Goal: Task Accomplishment & Management: Use online tool/utility

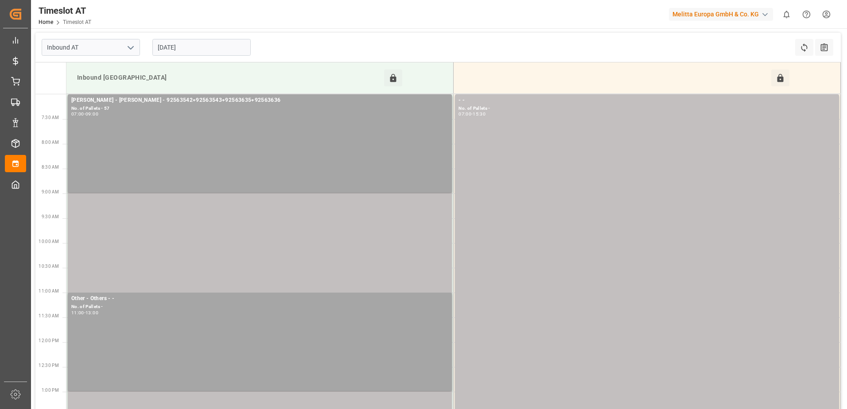
click at [220, 46] on input "[DATE]" at bounding box center [201, 47] width 98 height 17
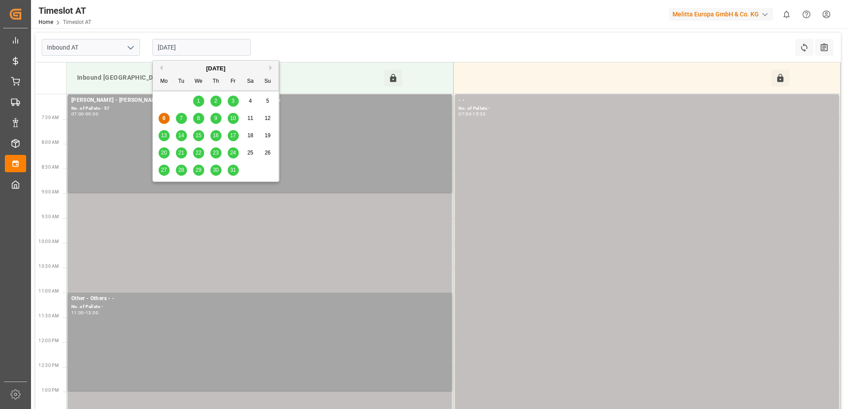
click at [197, 121] on span "8" at bounding box center [198, 118] width 3 height 6
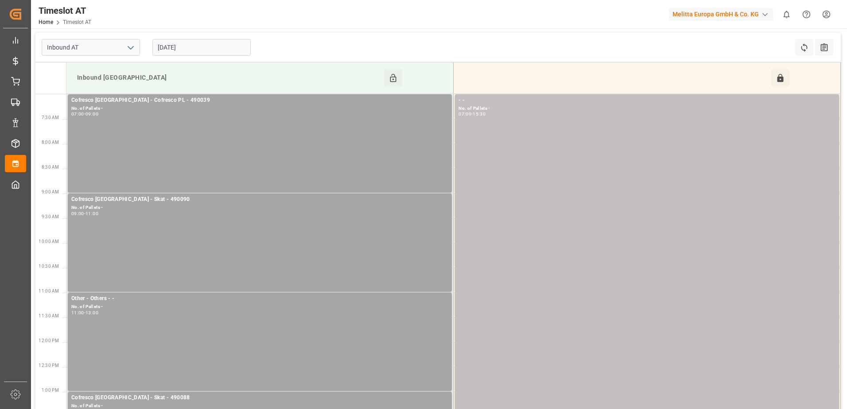
click at [213, 49] on input "[DATE]" at bounding box center [201, 47] width 98 height 17
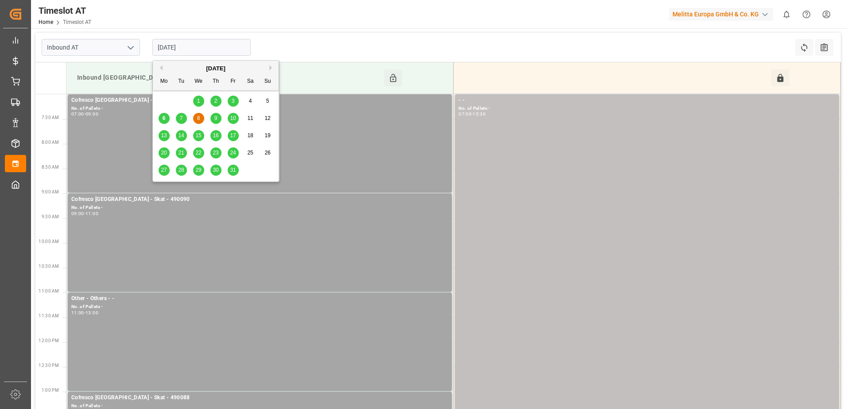
click at [183, 116] on div "7" at bounding box center [181, 118] width 11 height 11
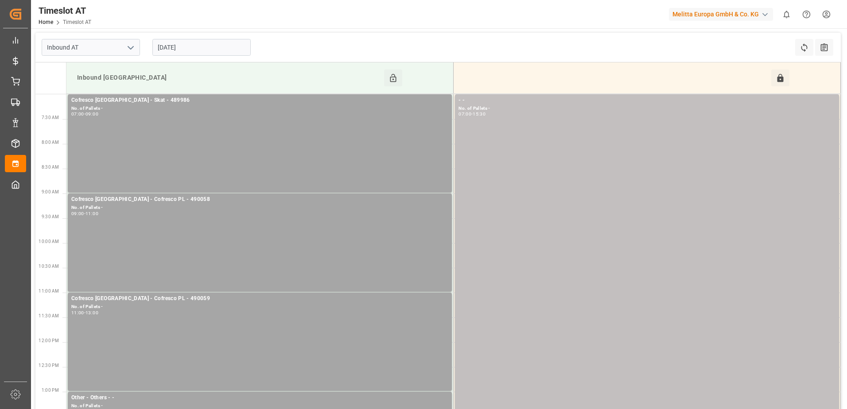
click at [209, 48] on input "[DATE]" at bounding box center [201, 47] width 98 height 17
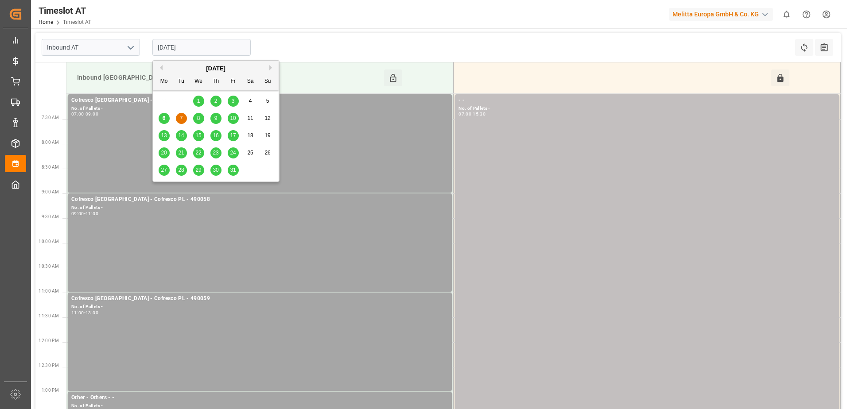
click at [215, 117] on span "9" at bounding box center [215, 118] width 3 height 6
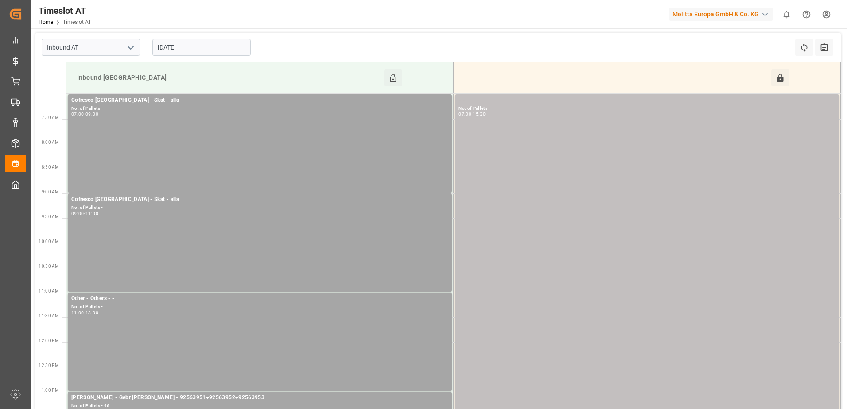
click at [213, 45] on input "[DATE]" at bounding box center [201, 47] width 98 height 17
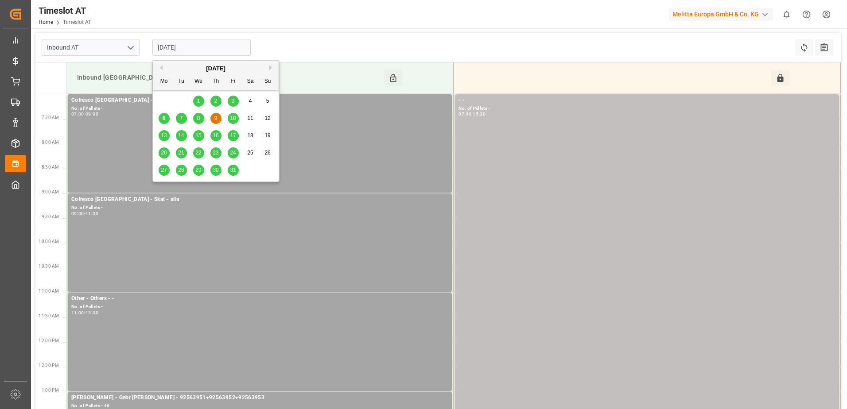
click at [232, 120] on span "10" at bounding box center [233, 118] width 6 height 6
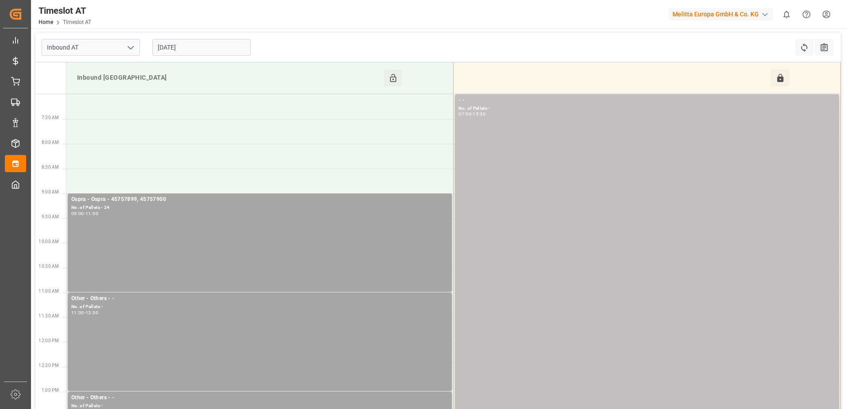
click at [210, 50] on input "[DATE]" at bounding box center [201, 47] width 98 height 17
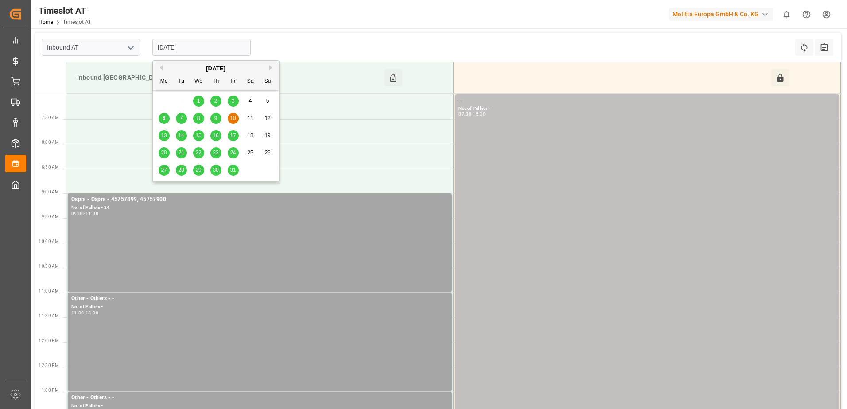
click at [180, 119] on span "7" at bounding box center [181, 118] width 3 height 6
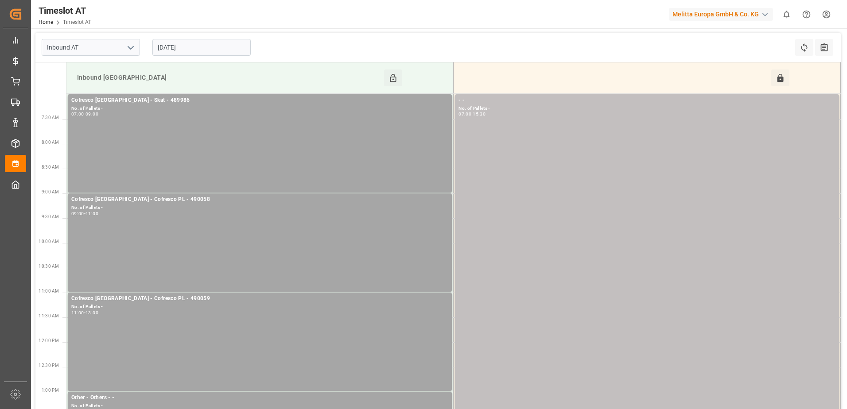
click at [206, 49] on input "[DATE]" at bounding box center [201, 47] width 98 height 17
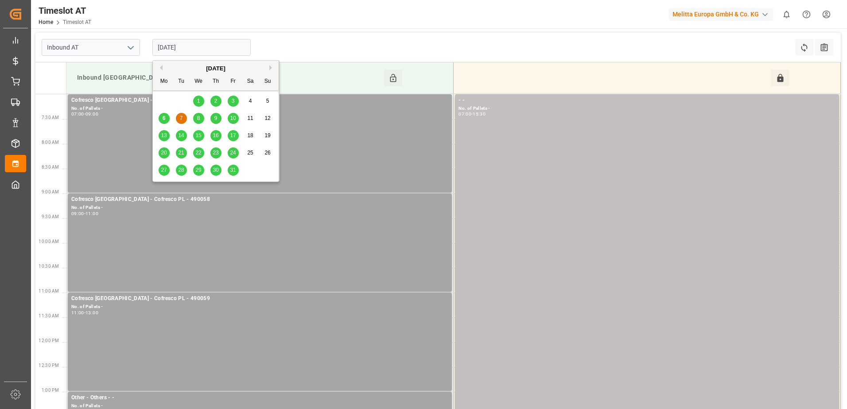
click at [162, 116] on span "6" at bounding box center [163, 118] width 3 height 6
type input "[DATE]"
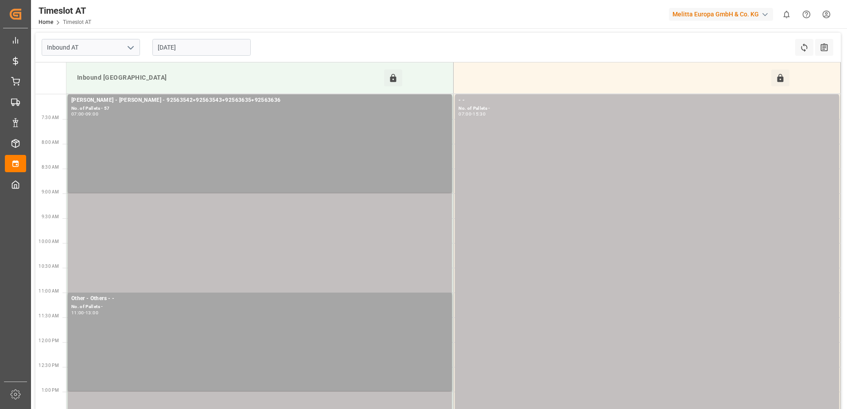
click at [202, 44] on input "[DATE]" at bounding box center [201, 47] width 98 height 17
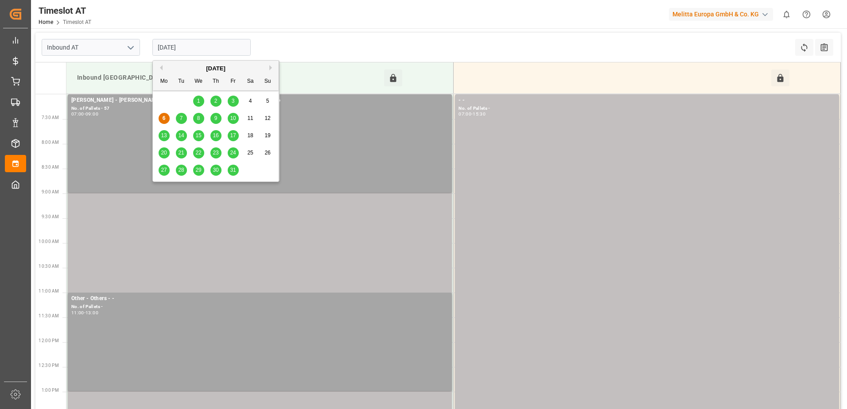
click at [296, 24] on div "Timeslot AT Home Timeslot AT Melitta Europa GmbH & Co. KG 0 Notifications Only …" at bounding box center [436, 14] width 822 height 28
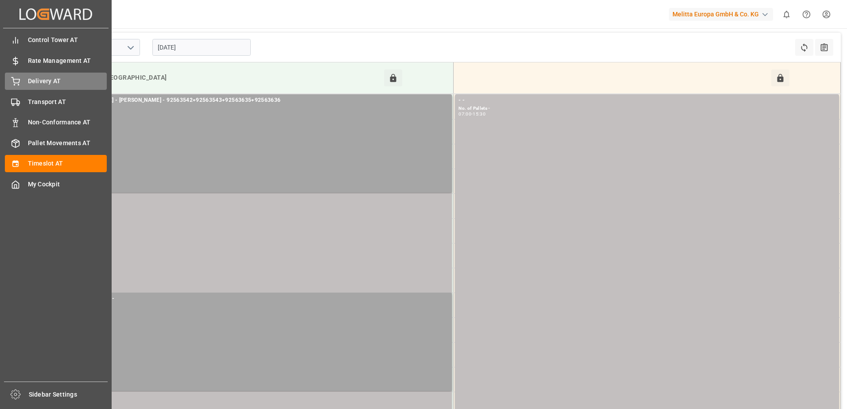
click at [19, 81] on icon at bounding box center [16, 80] width 8 height 6
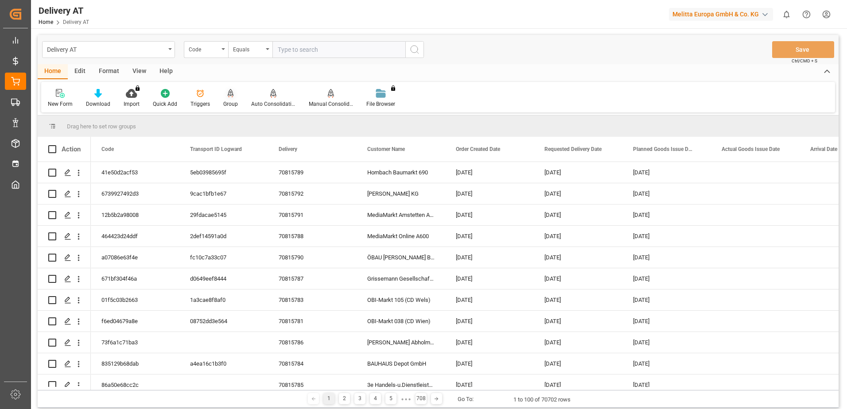
click at [231, 97] on icon at bounding box center [231, 93] width 6 height 8
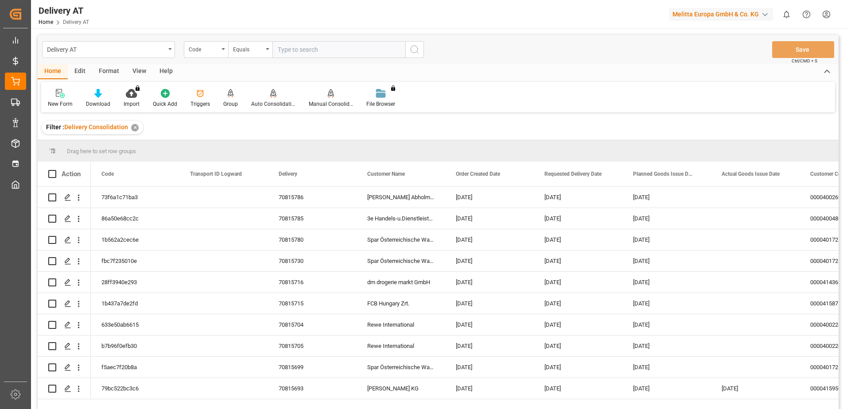
click at [140, 68] on div "View" at bounding box center [139, 71] width 27 height 15
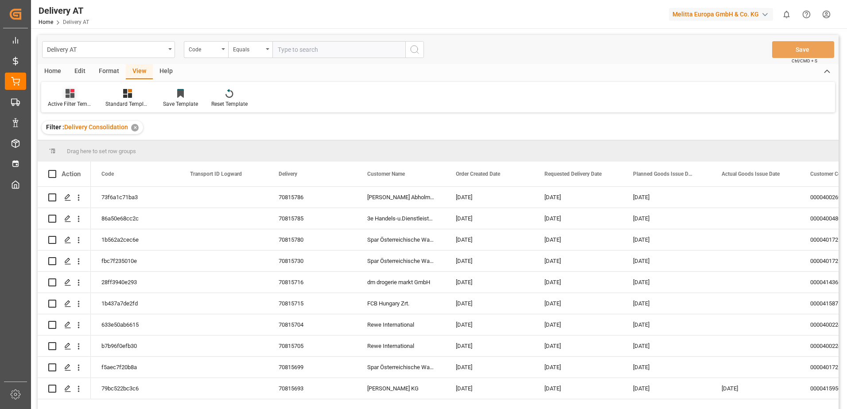
click at [69, 99] on div "Active Filter Template" at bounding box center [70, 98] width 58 height 19
click at [79, 140] on div "Übersicht" at bounding box center [93, 143] width 77 height 9
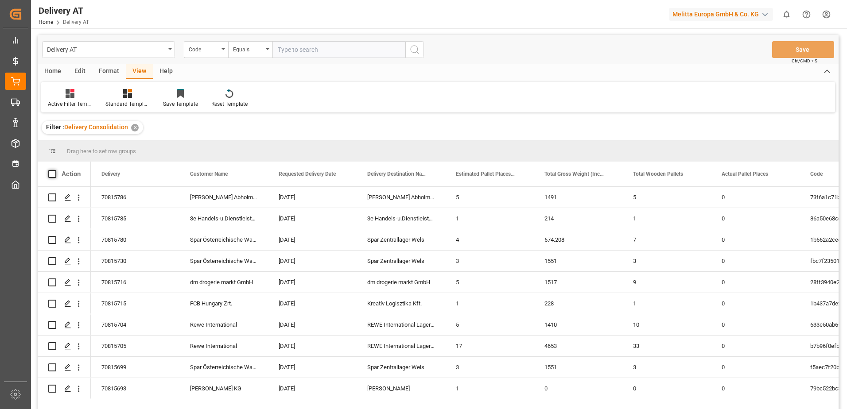
click at [51, 174] on span at bounding box center [52, 174] width 8 height 8
click at [55, 170] on input "checkbox" at bounding box center [55, 170] width 0 height 0
checkbox input "true"
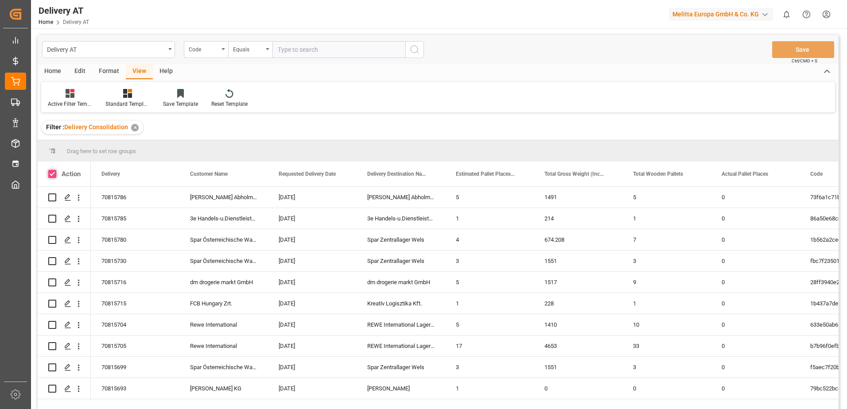
checkbox input "true"
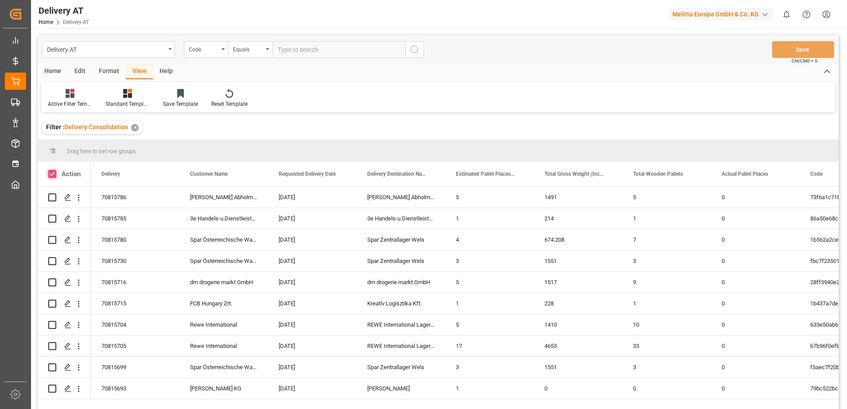
checkbox input "true"
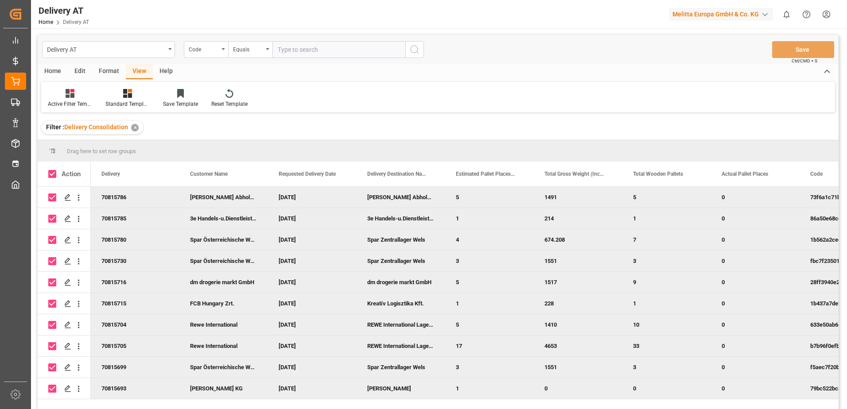
click at [43, 75] on div "Home" at bounding box center [53, 71] width 30 height 15
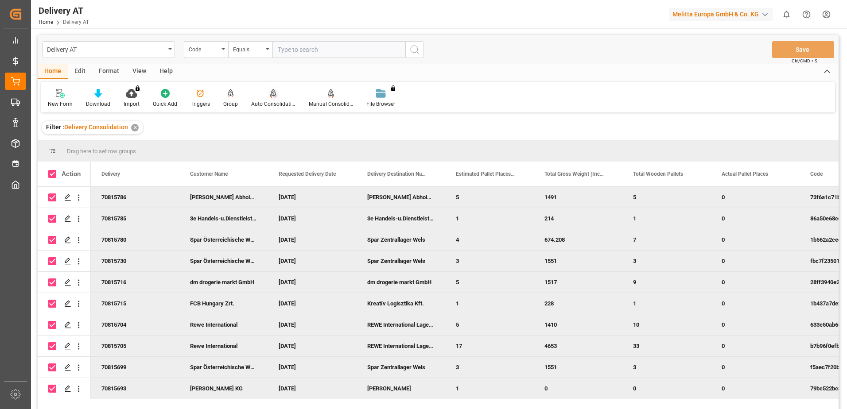
click at [270, 96] on icon at bounding box center [273, 93] width 6 height 9
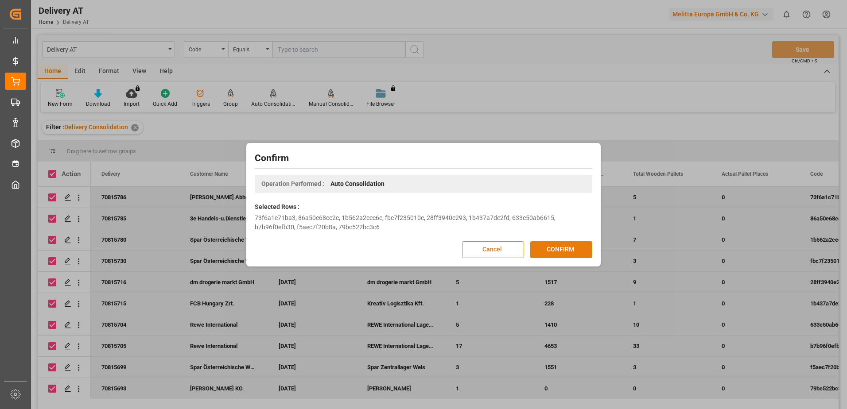
click at [553, 249] on button "CONFIRM" at bounding box center [561, 249] width 62 height 17
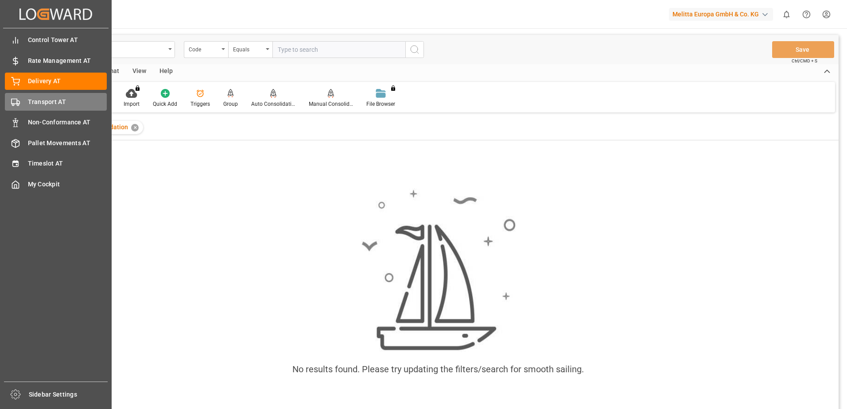
click at [16, 105] on icon at bounding box center [15, 102] width 9 height 9
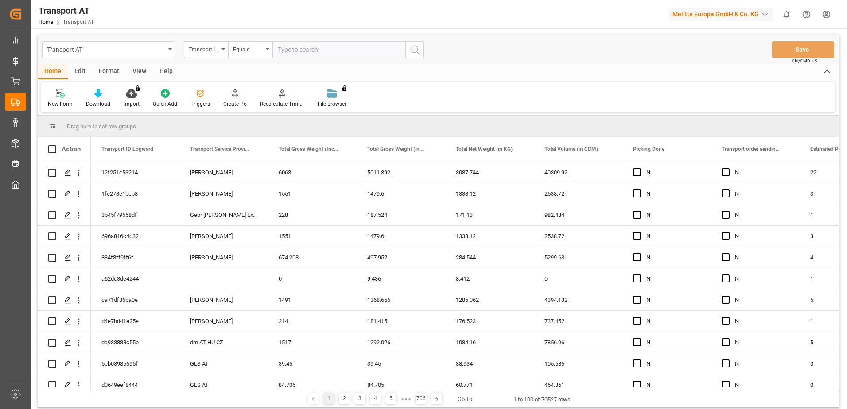
click at [221, 49] on icon "open menu" at bounding box center [223, 49] width 4 height 2
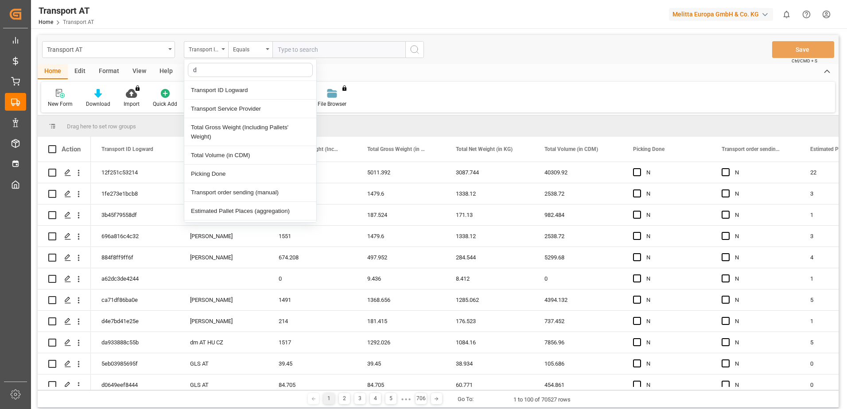
type input "do"
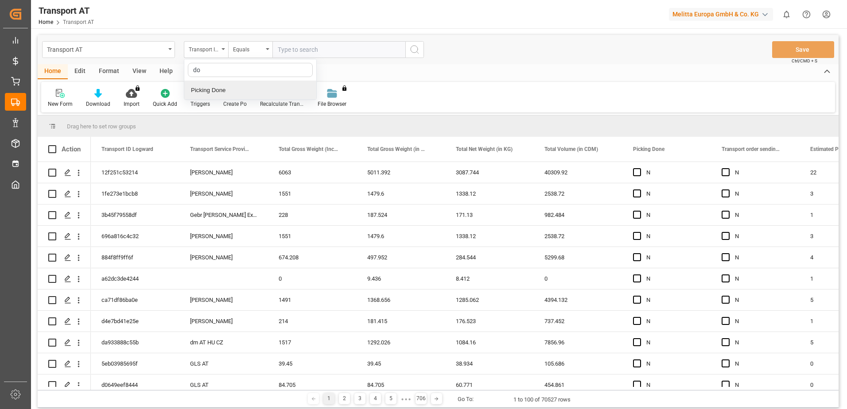
click at [218, 90] on div "Picking Done" at bounding box center [250, 90] width 132 height 19
click at [302, 53] on input "text" at bounding box center [338, 49] width 133 height 17
type input "Y"
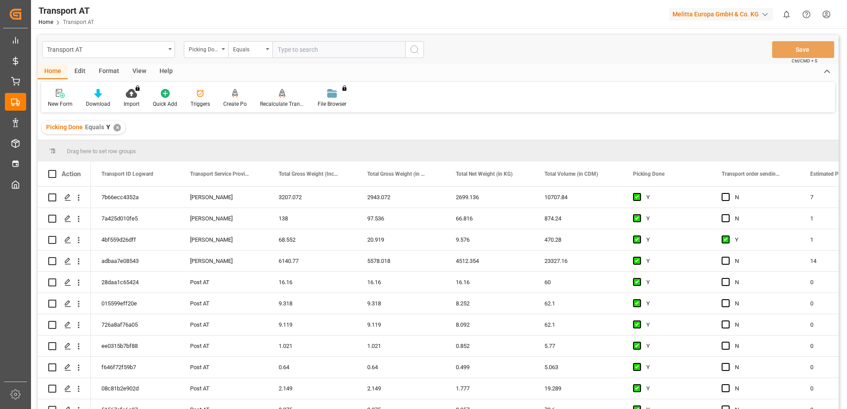
click at [221, 51] on div "Picking Done" at bounding box center [206, 49] width 44 height 17
type input "manu"
click at [225, 90] on div "Transport order sending (manual)" at bounding box center [250, 90] width 132 height 19
click at [291, 51] on input "text" at bounding box center [338, 49] width 133 height 17
type input "N"
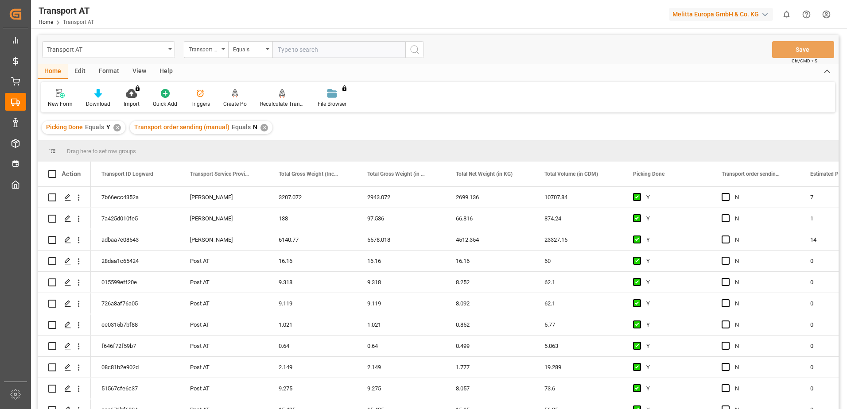
click at [223, 50] on div "Transport order sending (manual)" at bounding box center [206, 49] width 44 height 17
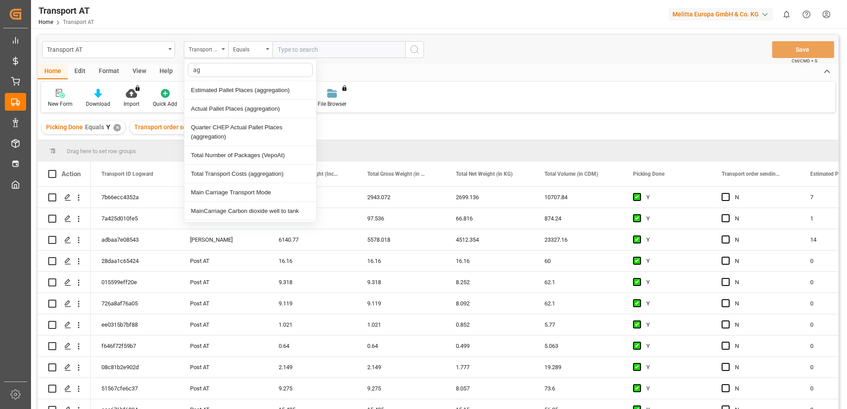
type input "agg"
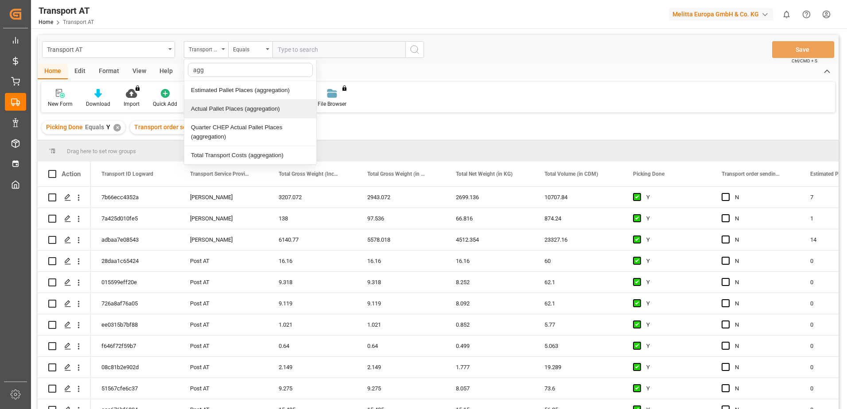
click at [219, 107] on div "Actual Pallet Places (aggregation)" at bounding box center [250, 109] width 132 height 19
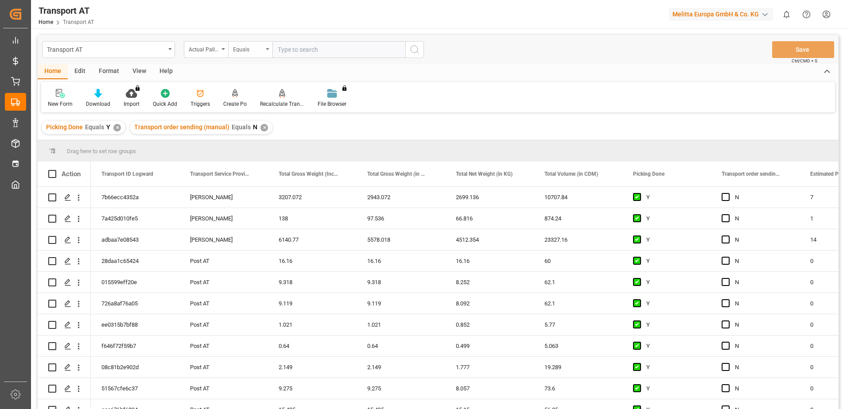
click at [249, 46] on div "Equals" at bounding box center [248, 48] width 30 height 10
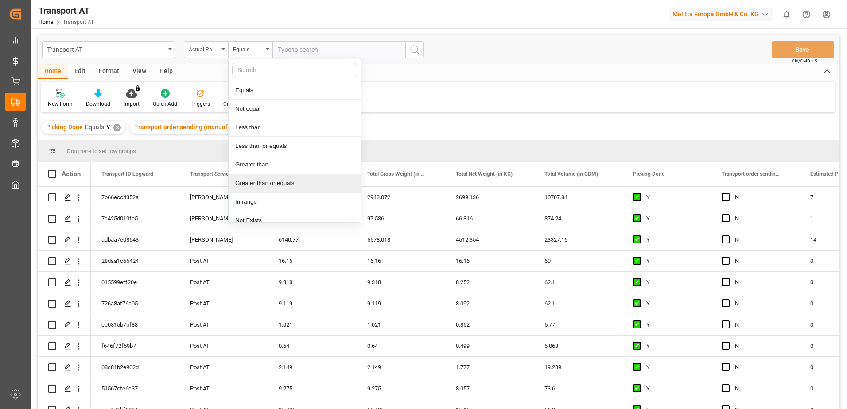
click at [265, 184] on div "Greater than or equals" at bounding box center [294, 183] width 132 height 19
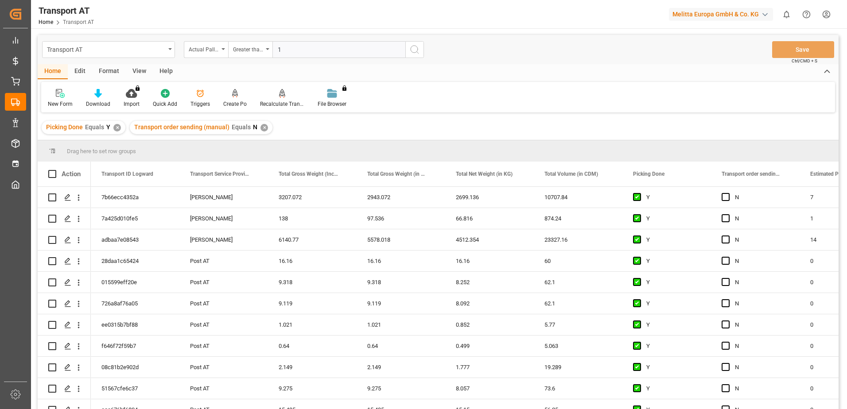
type input "1"
click at [417, 48] on circle "search button" at bounding box center [413, 49] width 7 height 7
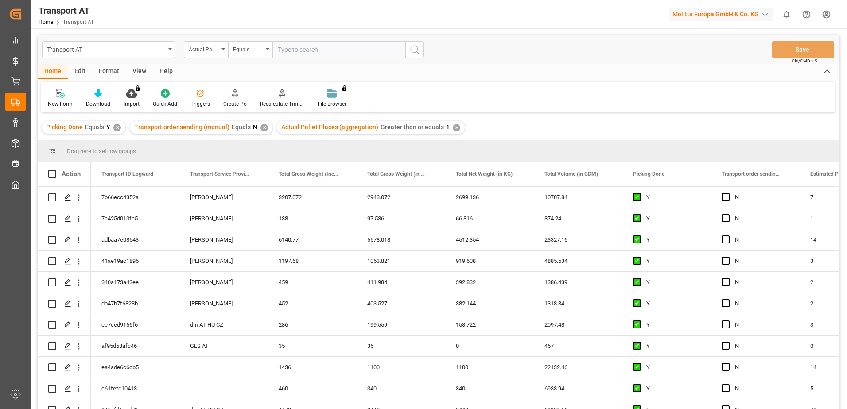
click at [143, 69] on div "View" at bounding box center [139, 71] width 27 height 15
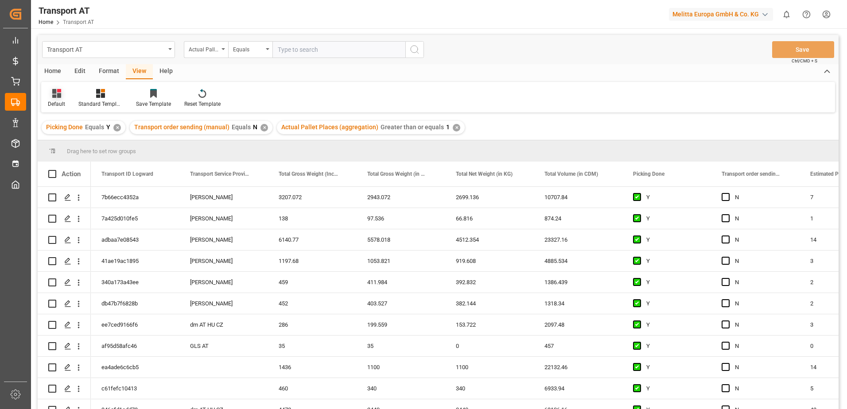
click at [63, 97] on div at bounding box center [56, 93] width 17 height 9
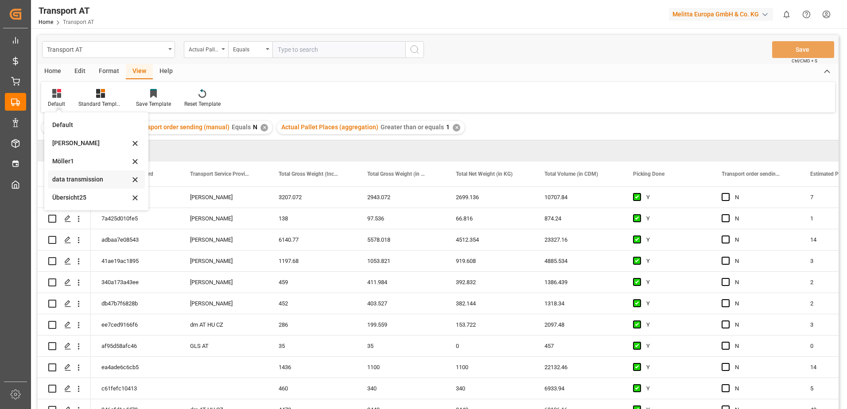
click at [80, 178] on div "data transmission" at bounding box center [90, 179] width 77 height 9
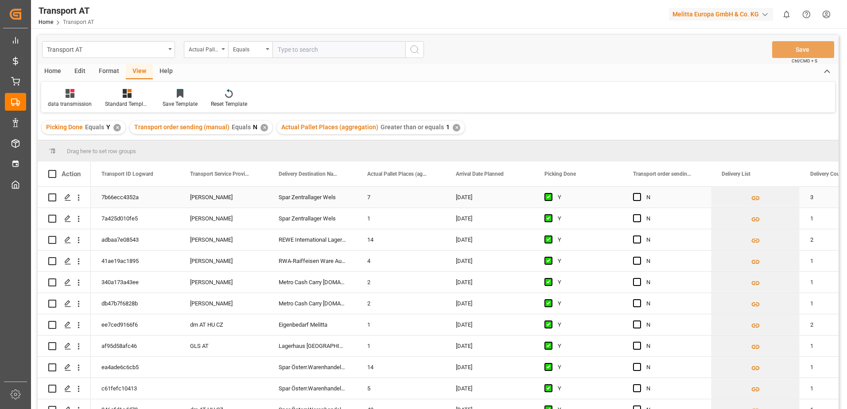
click at [636, 198] on span "Press SPACE to select this row." at bounding box center [637, 197] width 8 height 8
click at [639, 193] on input "Press SPACE to select this row." at bounding box center [639, 193] width 0 height 0
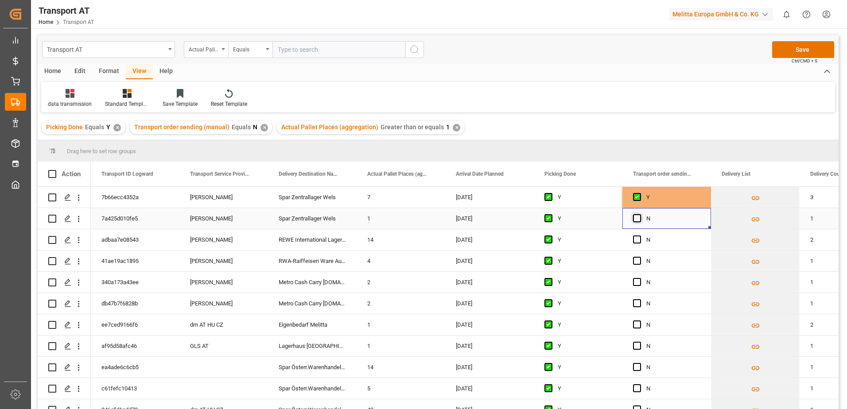
click at [637, 217] on span "Press SPACE to select this row." at bounding box center [637, 218] width 8 height 8
click at [639, 214] on input "Press SPACE to select this row." at bounding box center [639, 214] width 0 height 0
click at [636, 240] on span "Press SPACE to select this row." at bounding box center [637, 240] width 8 height 8
click at [639, 236] on input "Press SPACE to select this row." at bounding box center [639, 236] width 0 height 0
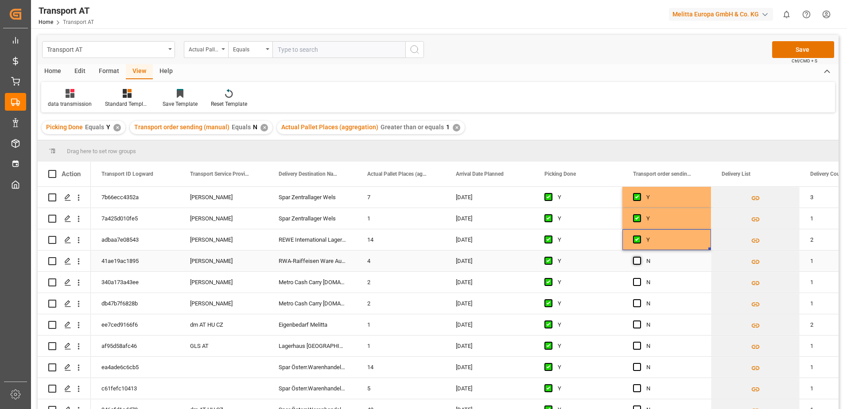
click at [634, 262] on span "Press SPACE to select this row." at bounding box center [637, 261] width 8 height 8
click at [639, 257] on input "Press SPACE to select this row." at bounding box center [639, 257] width 0 height 0
click at [756, 282] on icon "Press SPACE to select this row." at bounding box center [754, 283] width 9 height 9
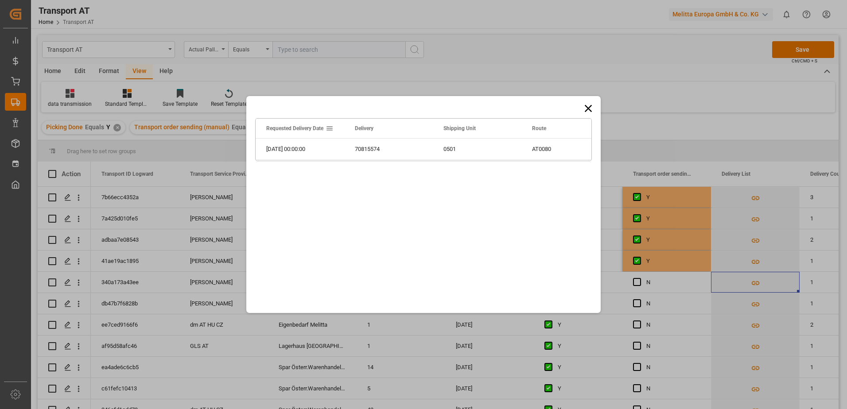
click at [591, 108] on icon at bounding box center [588, 108] width 12 height 12
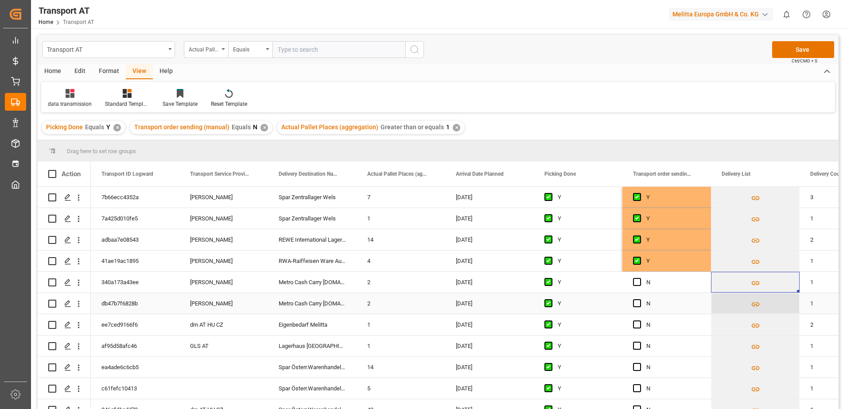
click at [758, 304] on icon "Press SPACE to select this row." at bounding box center [754, 304] width 9 height 9
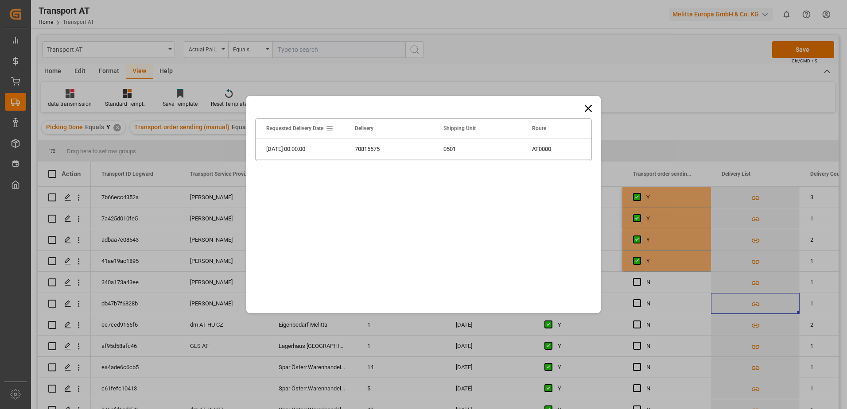
click at [589, 109] on icon at bounding box center [587, 108] width 7 height 7
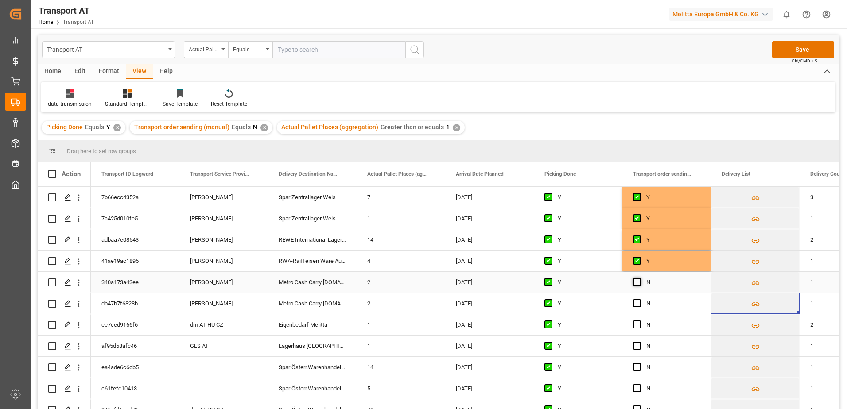
click at [635, 281] on span "Press SPACE to select this row." at bounding box center [637, 282] width 8 height 8
click at [639, 278] on input "Press SPACE to select this row." at bounding box center [639, 278] width 0 height 0
click at [636, 302] on span "Press SPACE to select this row." at bounding box center [637, 303] width 8 height 8
click at [639, 299] on input "Press SPACE to select this row." at bounding box center [639, 299] width 0 height 0
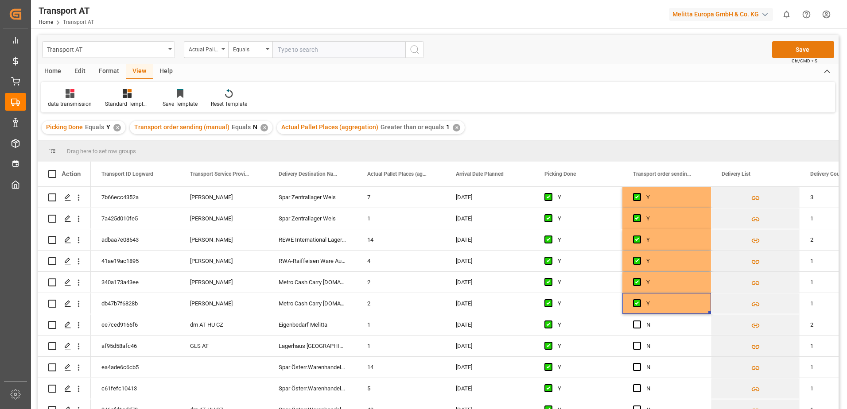
click at [777, 49] on button "Save" at bounding box center [803, 49] width 62 height 17
